Goal: Information Seeking & Learning: Learn about a topic

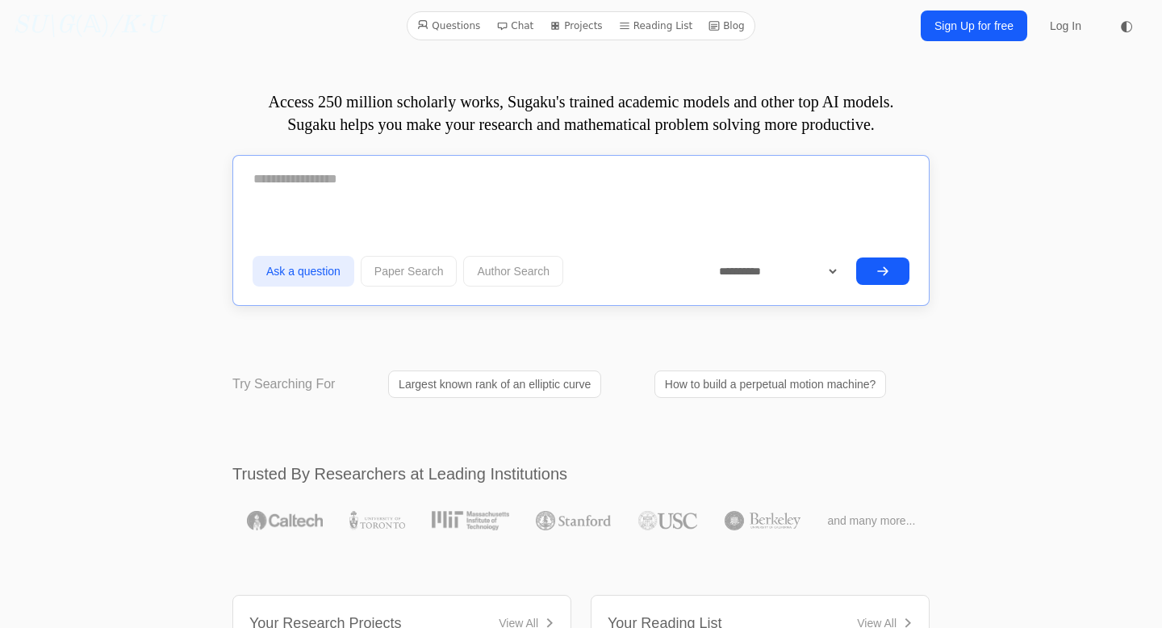
click at [350, 196] on textarea at bounding box center [581, 179] width 657 height 40
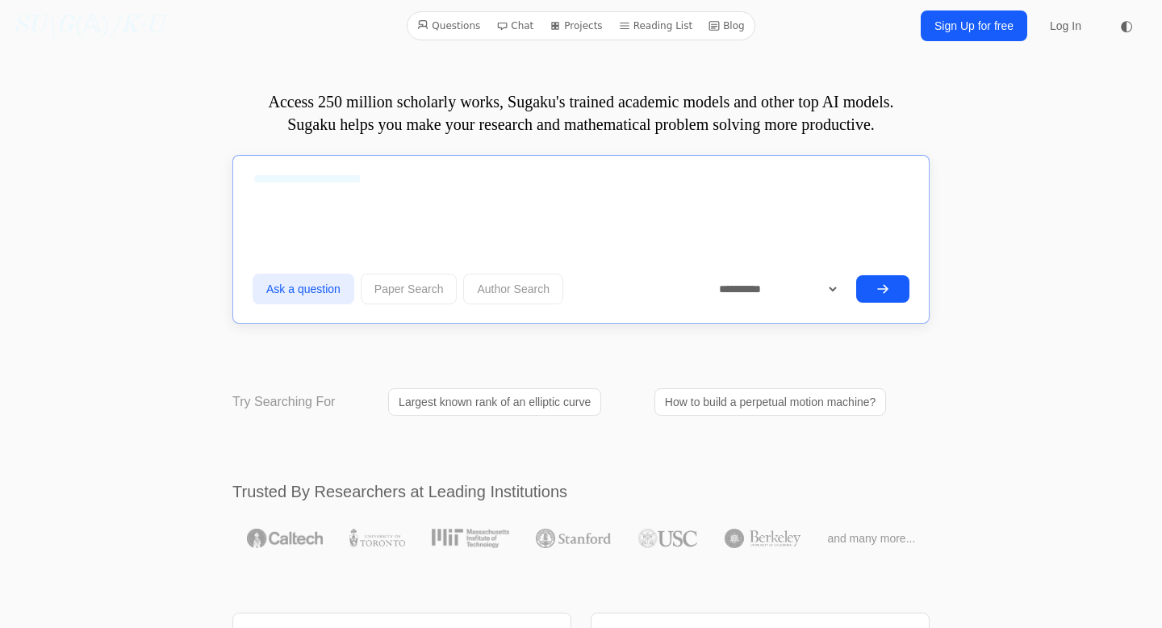
paste textarea "**********"
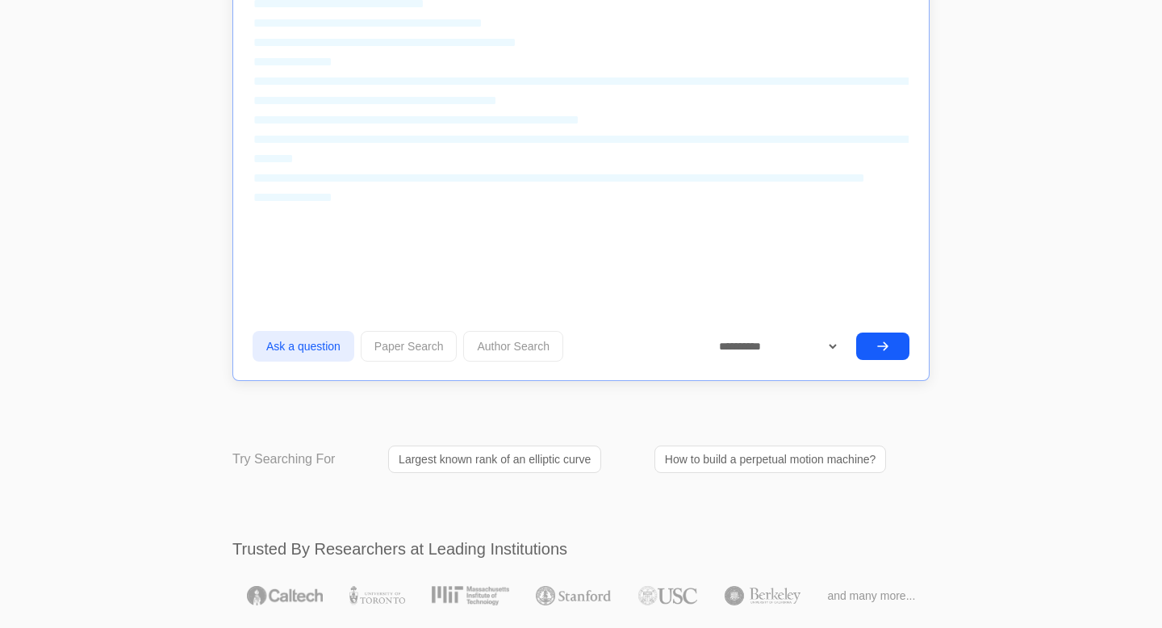
scroll to position [420, 0]
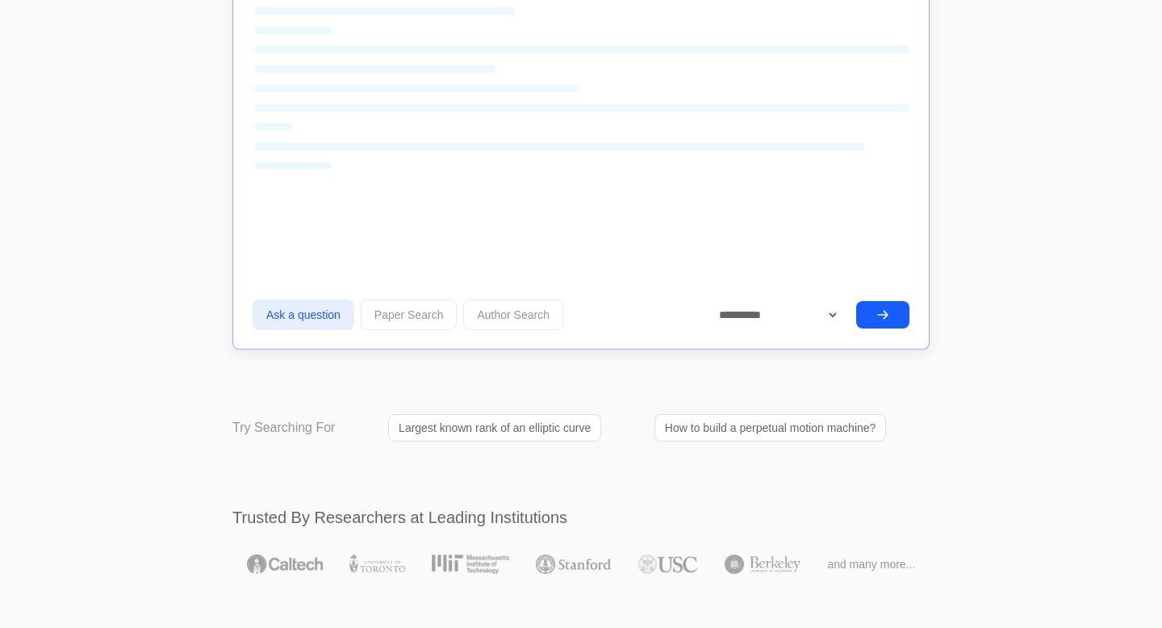
type textarea "**********"
click at [888, 301] on button "submit" at bounding box center [882, 314] width 53 height 27
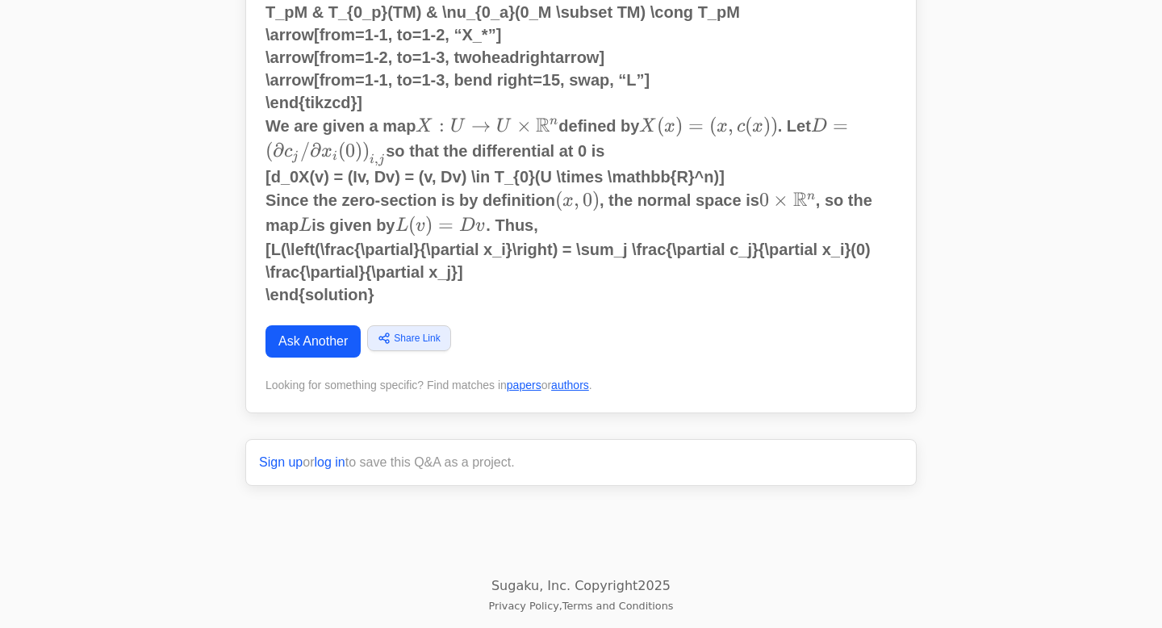
scroll to position [1129, 0]
drag, startPoint x: 470, startPoint y: 318, endPoint x: 728, endPoint y: 318, distance: 258.3
click li "Clarity and Efficiency: The argument flows directly from the geometric definiti…"
drag, startPoint x: 442, startPoint y: 377, endPoint x: 841, endPoint y: 381, distance: 399.6
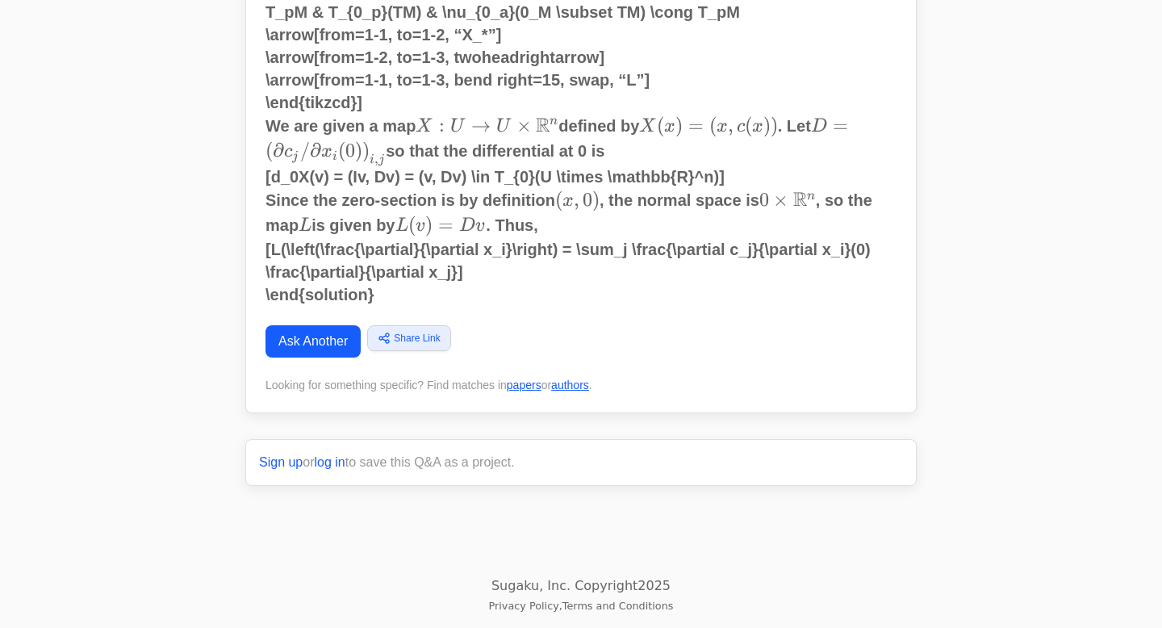
click p "Your proof is already of high quality and would likely receive full marks. The …"
drag, startPoint x: 483, startPoint y: 441, endPoint x: 843, endPoint y: 436, distance: 360.8
click p "Explicitly State Identifications: You could begin by explicitly stating the ide…"
drag, startPoint x: 442, startPoint y: 460, endPoint x: 611, endPoint y: 458, distance: 169.5
click p "Explicitly State Identifications: You could begin by explicitly stating the ide…"
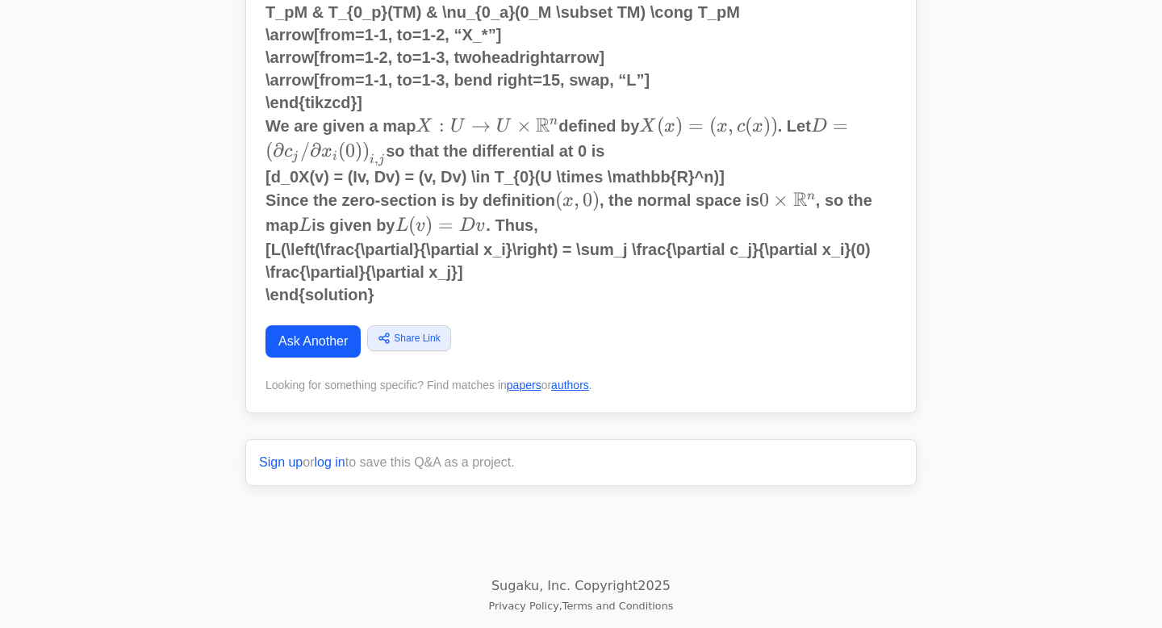
scroll to position [1068, 0]
click link "Follow up in Chat"
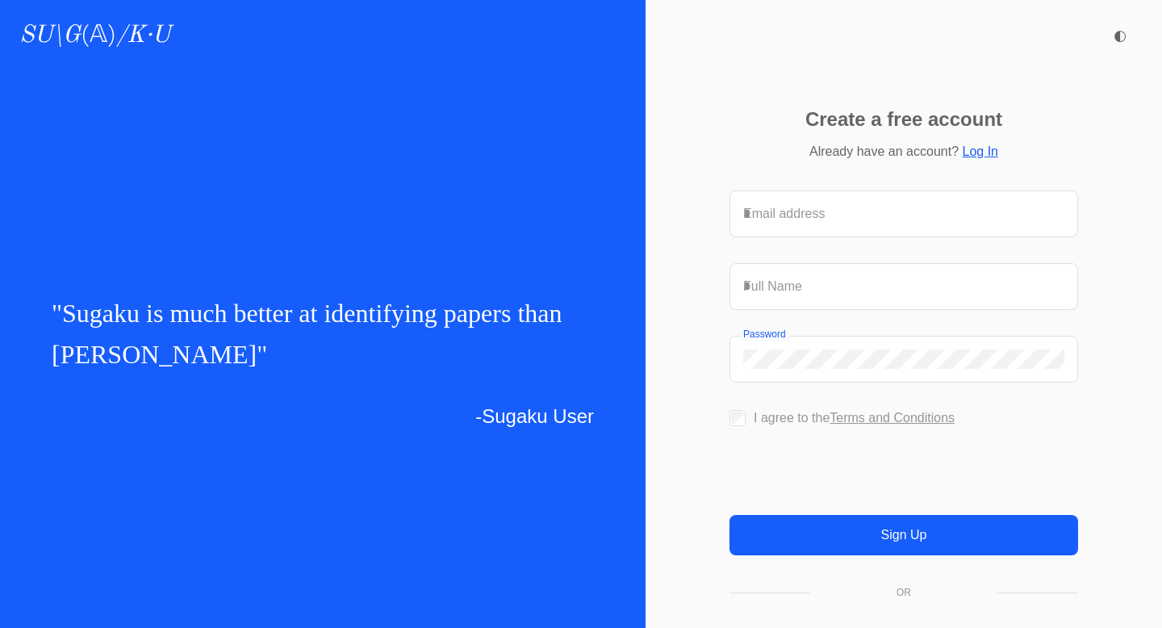
click at [977, 149] on link "Log In" at bounding box center [980, 151] width 36 height 14
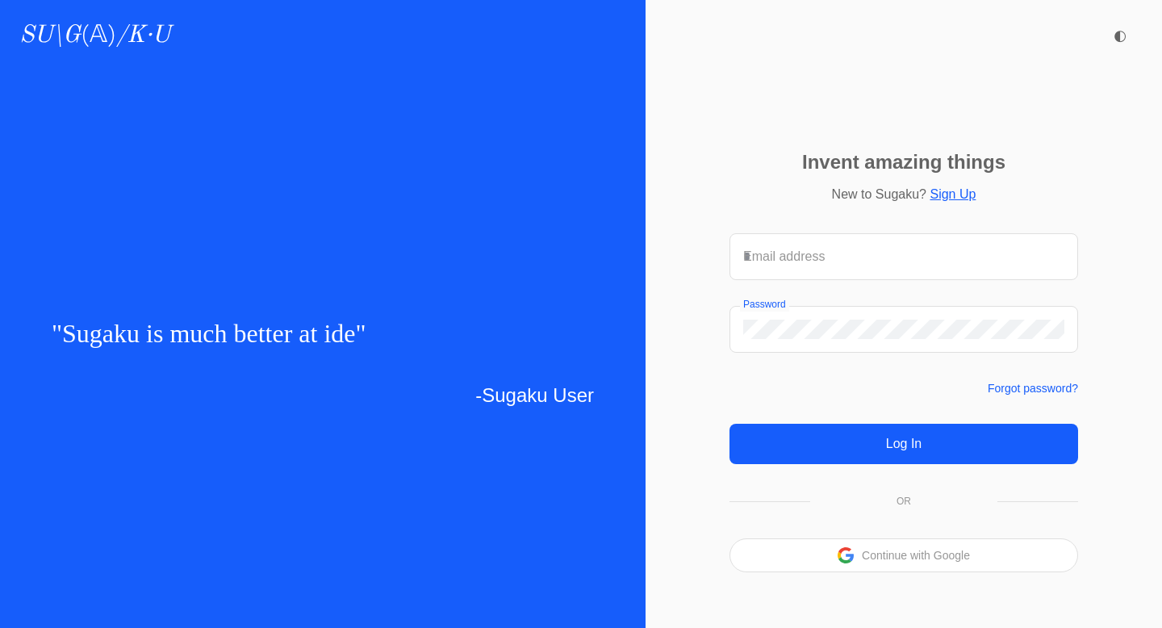
click at [855, 275] on div "Email address" at bounding box center [903, 256] width 347 height 45
click at [849, 267] on div "Email address" at bounding box center [903, 256] width 347 height 45
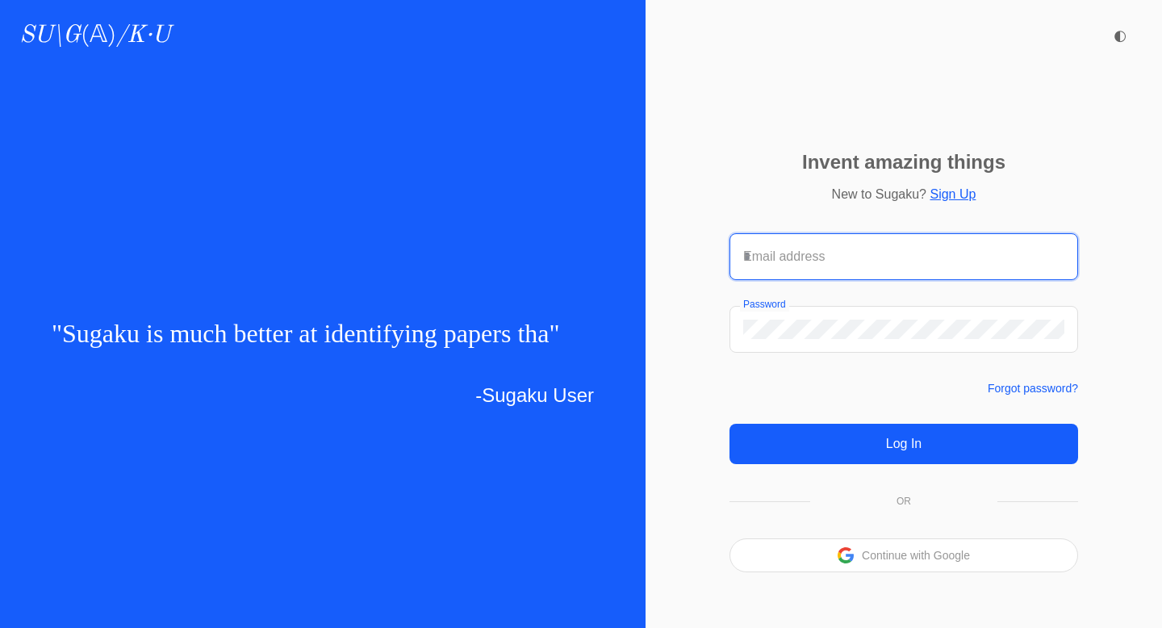
click at [834, 255] on input "Email address" at bounding box center [903, 256] width 321 height 19
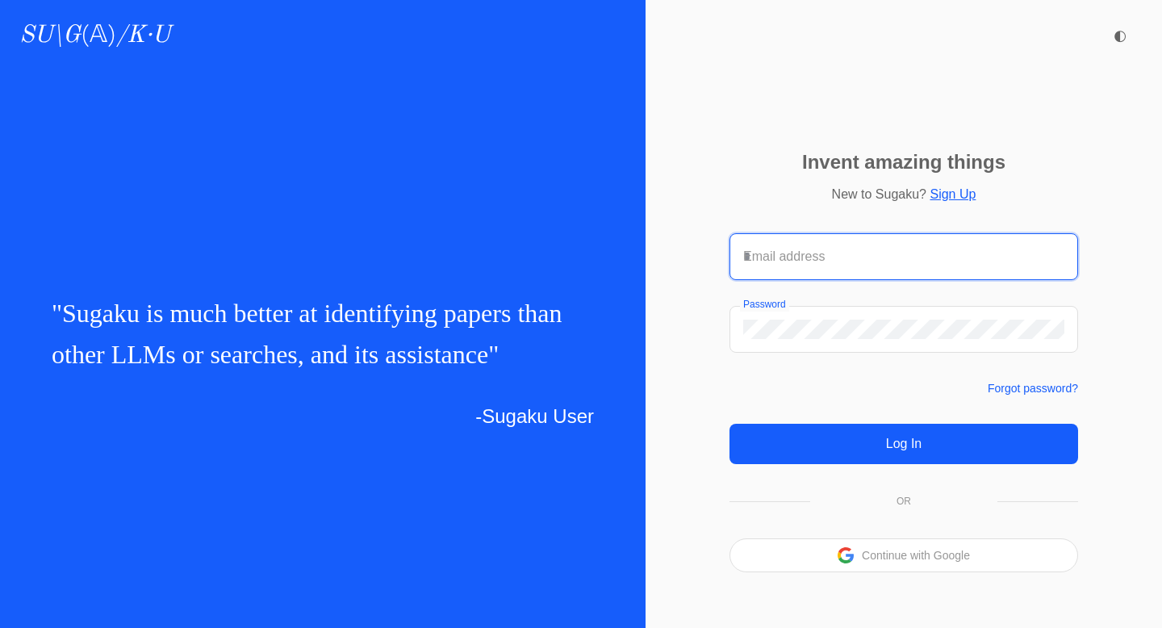
type input "**********"
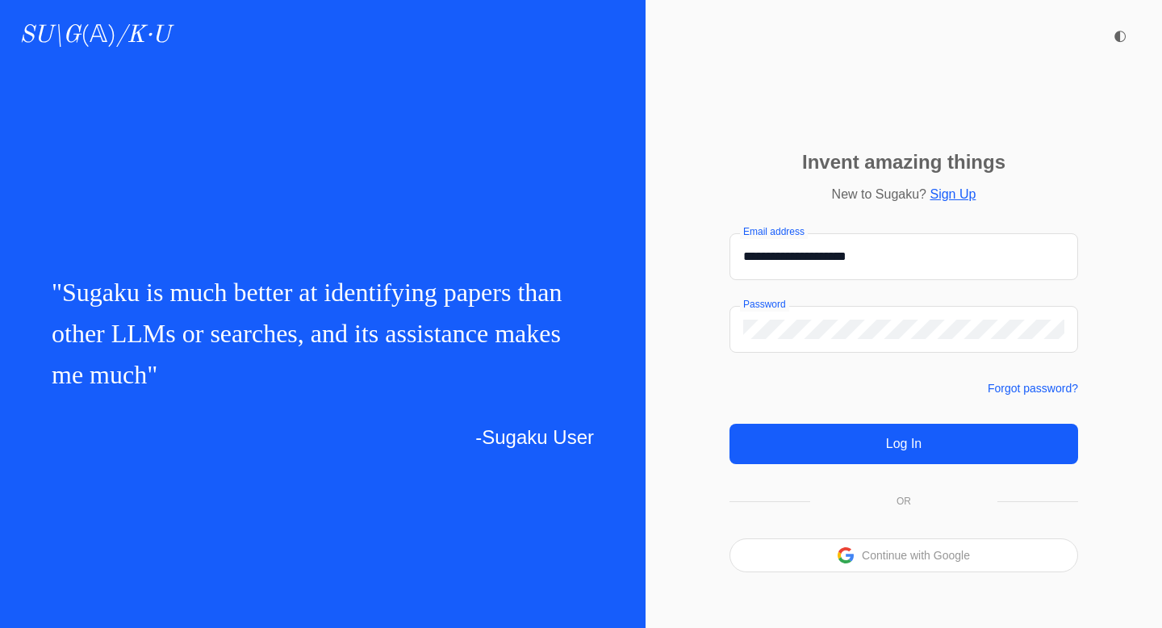
click at [847, 442] on button "Log In" at bounding box center [904, 444] width 349 height 40
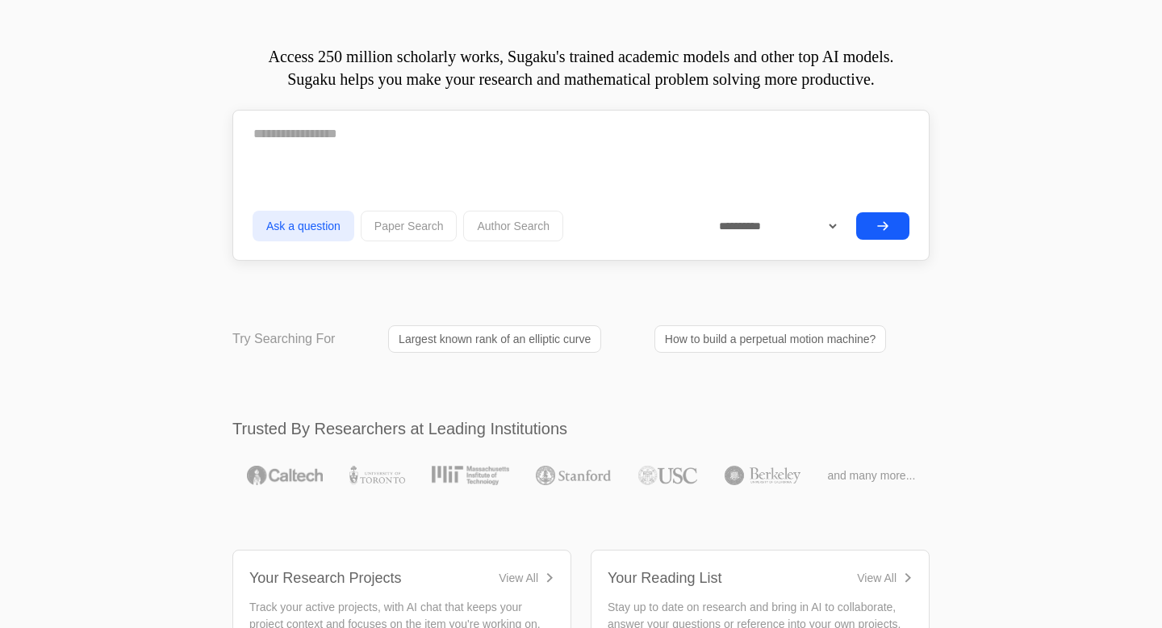
scroll to position [40, 0]
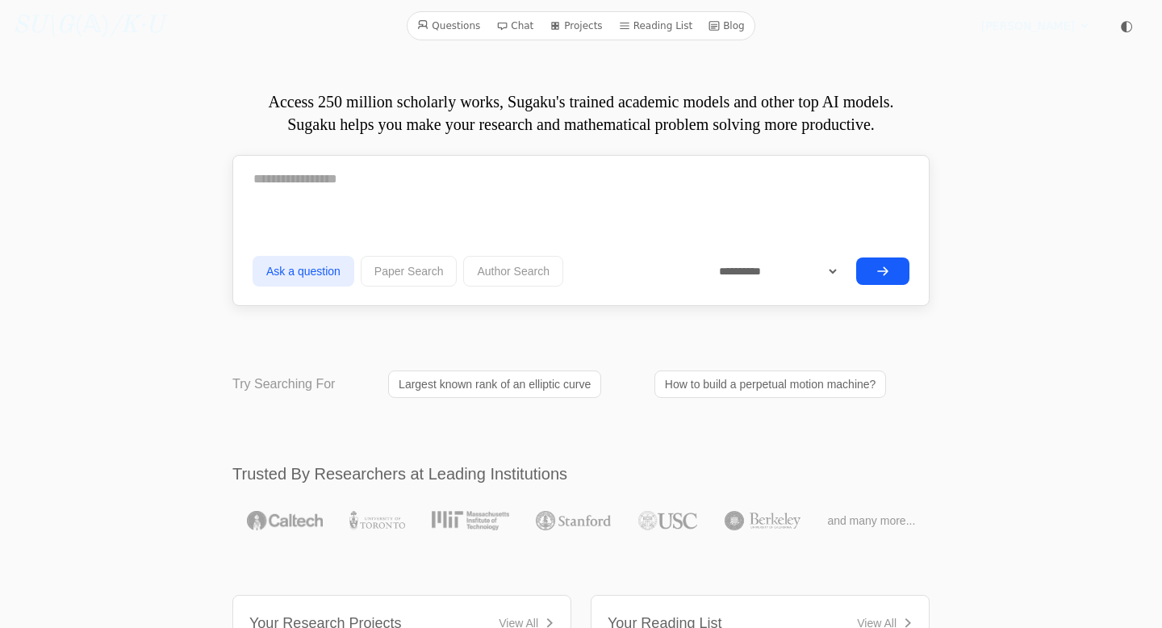
click at [381, 184] on textarea at bounding box center [581, 179] width 657 height 40
paste textarea "**********"
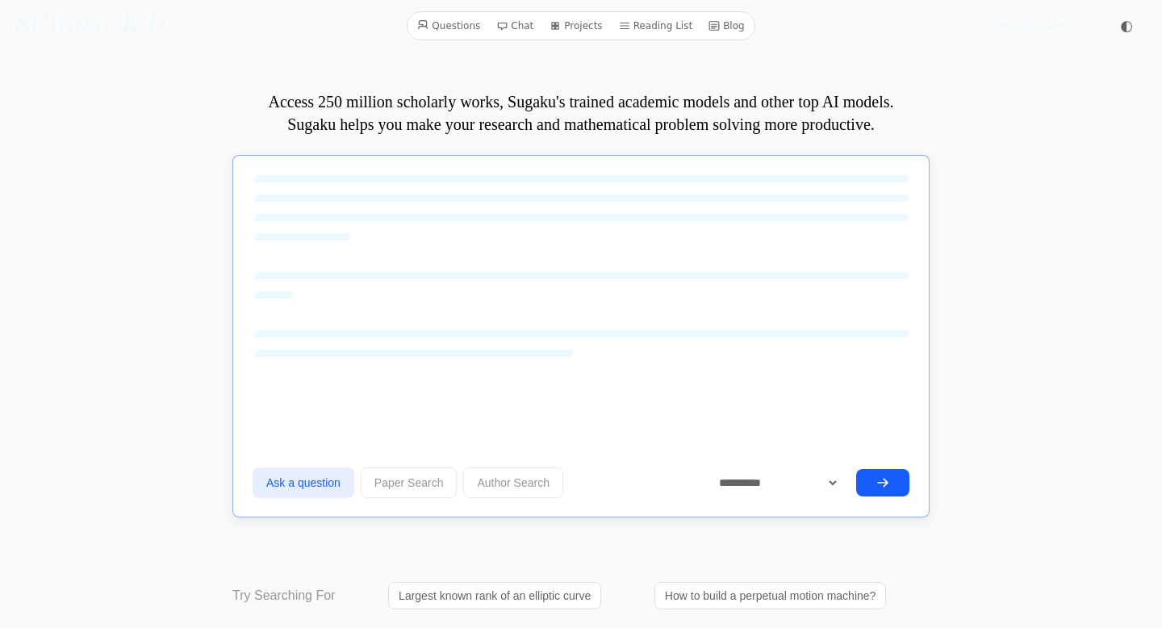
type textarea "**********"
click at [871, 483] on button "submit" at bounding box center [882, 482] width 53 height 27
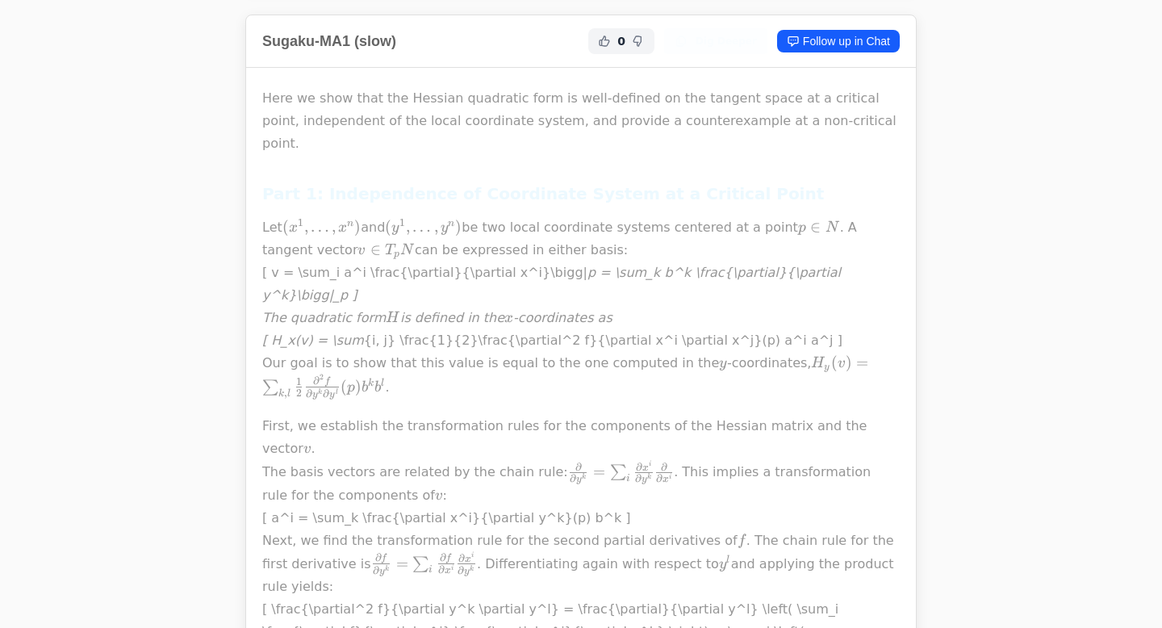
scroll to position [1520, 0]
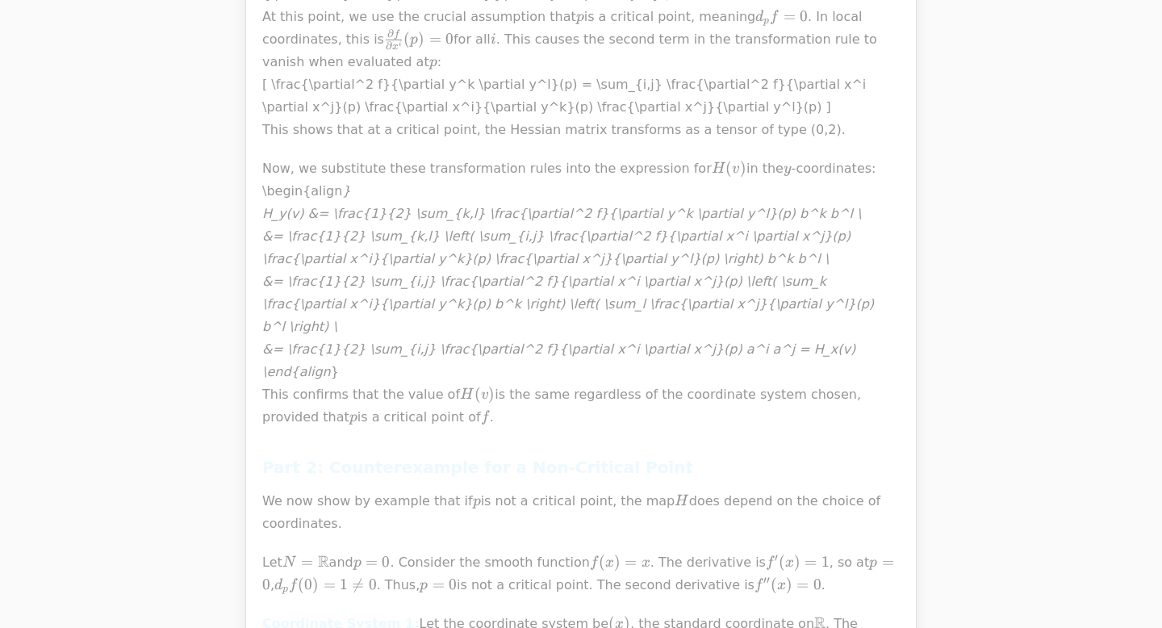
scroll to position [2293, 0]
drag, startPoint x: 423, startPoint y: 303, endPoint x: 237, endPoint y: 140, distance: 247.7
click at [397, 454] on h3 "Part 2: Counterexample for a Non-Critical Point" at bounding box center [581, 467] width 638 height 26
click at [421, 353] on div "Here we show that the Hessian quadratic form is well-defined on the tangent spa…" at bounding box center [581, 231] width 638 height 1835
click at [463, 490] on p "We now show by example that if p p p is not a critical point, the map H H H doe…" at bounding box center [581, 512] width 638 height 45
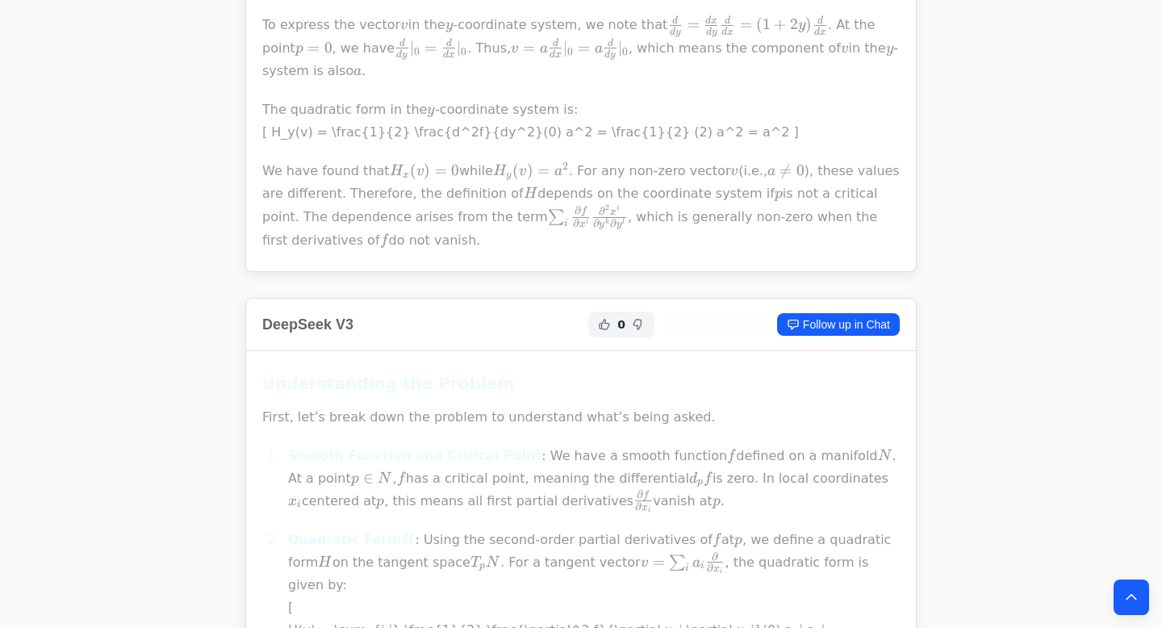
scroll to position [1671, 0]
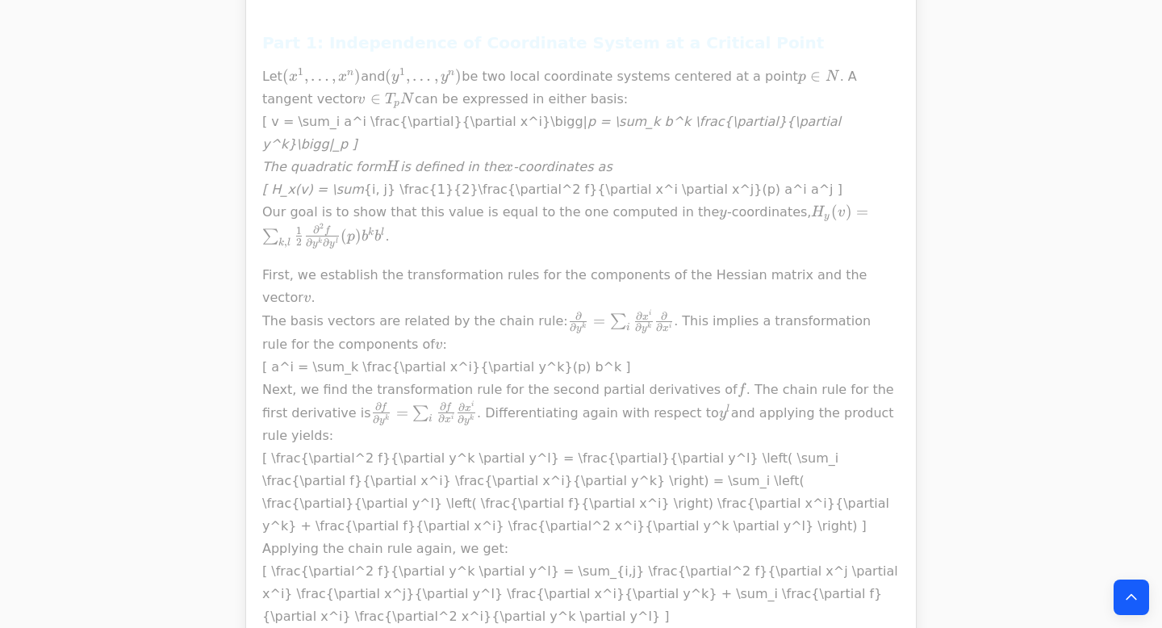
drag, startPoint x: 488, startPoint y: 232, endPoint x: 516, endPoint y: 233, distance: 28.3
click at [516, 264] on p "First, we establish the transformation rules for the components of the Hessian …" at bounding box center [581, 514] width 638 height 500
click at [421, 194] on p "Let ( x 1 , … , x n ) (x^1, \dots, x^n) ( x 1 , … , x n ) and ( y 1 , … , y n )…" at bounding box center [581, 156] width 638 height 182
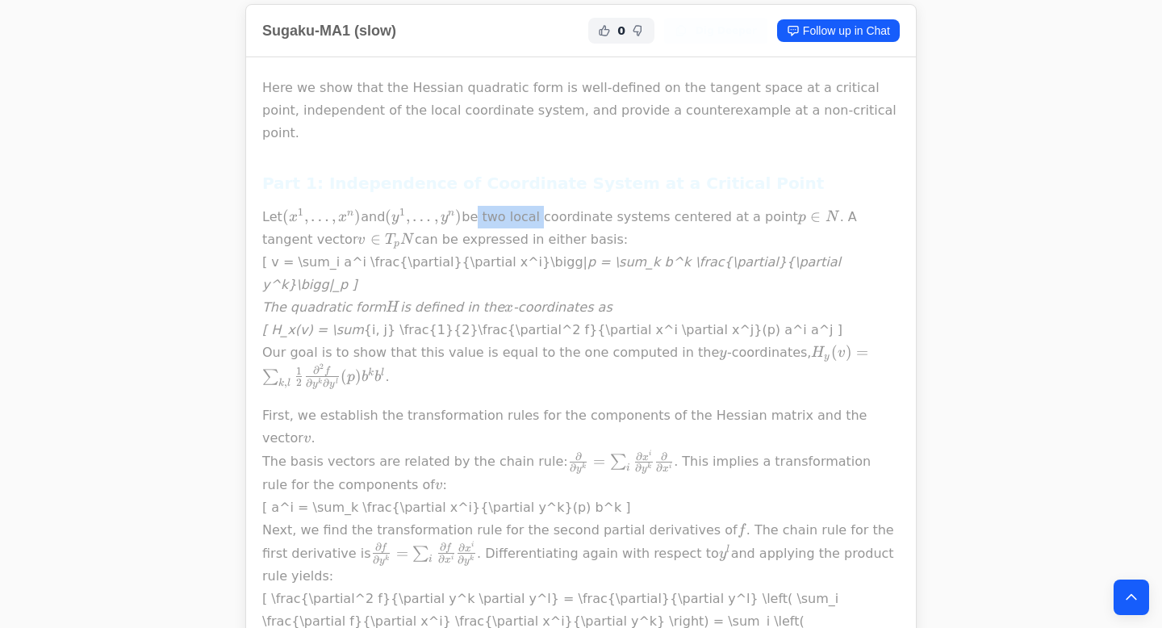
click at [441, 229] on p "Let ( x 1 , … , x n ) (x^1, \dots, x^n) ( x 1 , … , x n ) and ( y 1 , … , y n )…" at bounding box center [581, 297] width 638 height 182
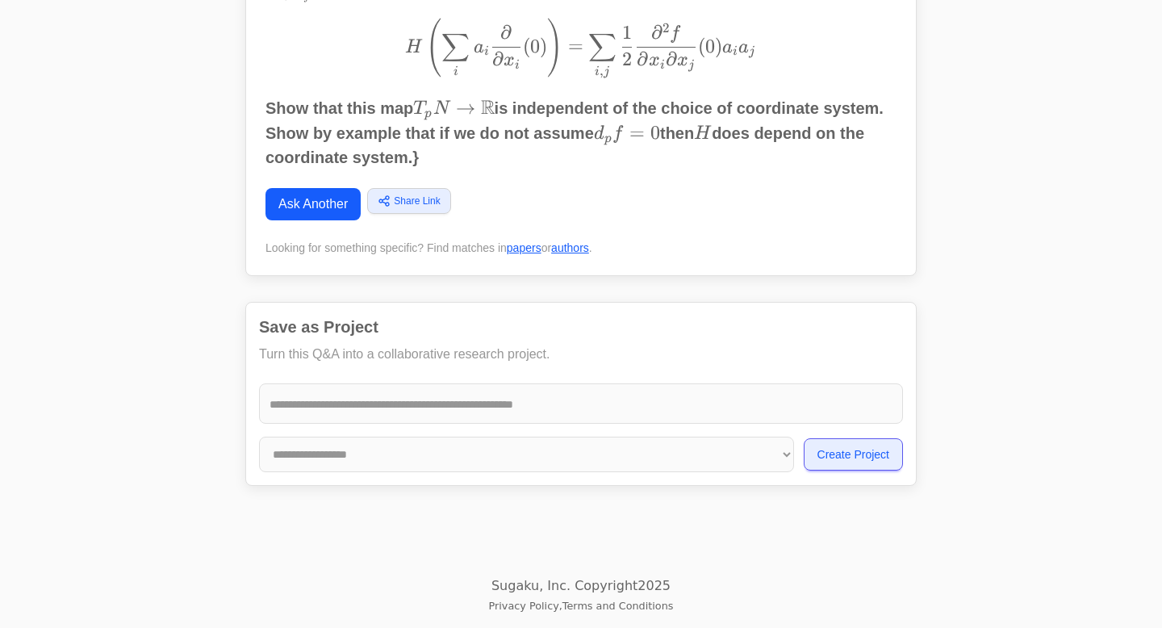
click p "Let ( x 1 , … , x n ) (x^1, \dots, x^n) ( x 1 , … , x n ) and ( y 1 , … , y n )…"
click div "Here we show that the Hessian quadratic form is well-defined on the tangent spa…"
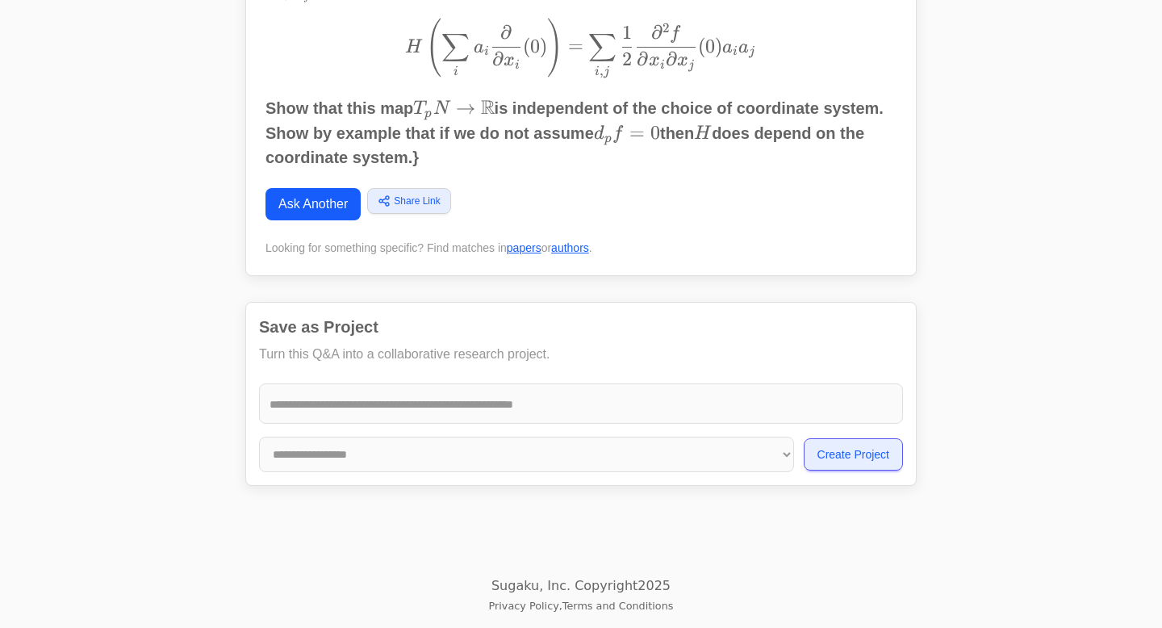
copy div "Lor ( i 4 , … , d s ) (a^5, \cons, a^e) ( s 7 , … , d e ) tem ( i 5 , … , u l )…"
